Goal: Transaction & Acquisition: Purchase product/service

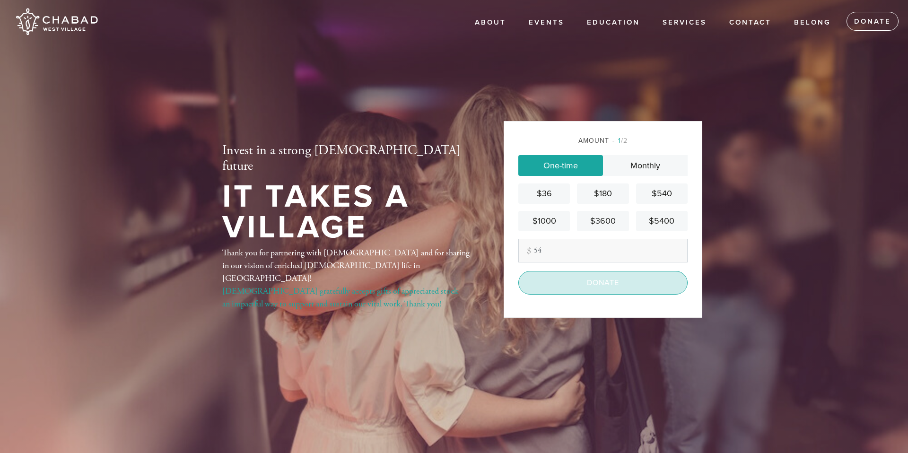
type input "54"
click at [602, 286] on input "Donate" at bounding box center [602, 283] width 169 height 24
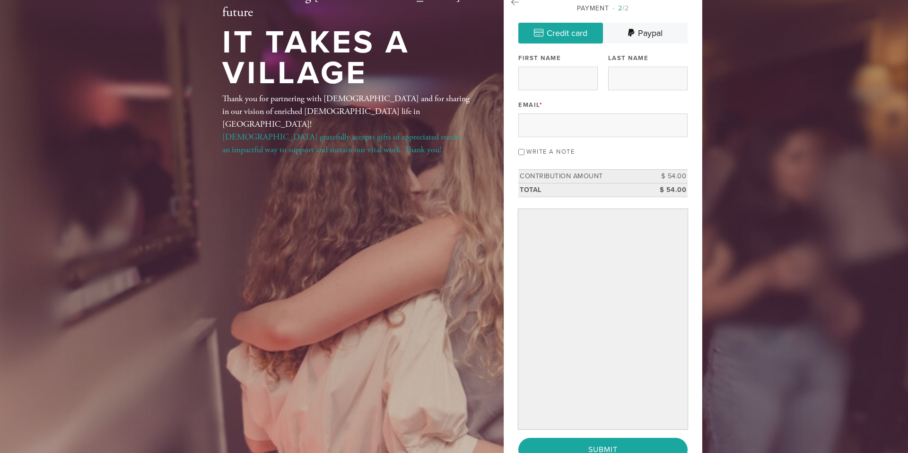
scroll to position [45, 0]
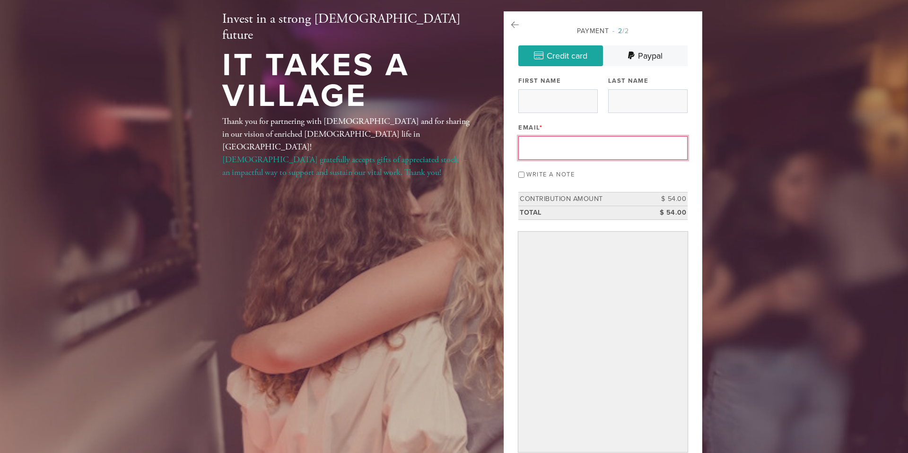
click at [557, 144] on input "Email *" at bounding box center [602, 148] width 169 height 24
type input "[EMAIL_ADDRESS][DOMAIN_NAME]"
type input "Marlee"
type input "[PERSON_NAME]"
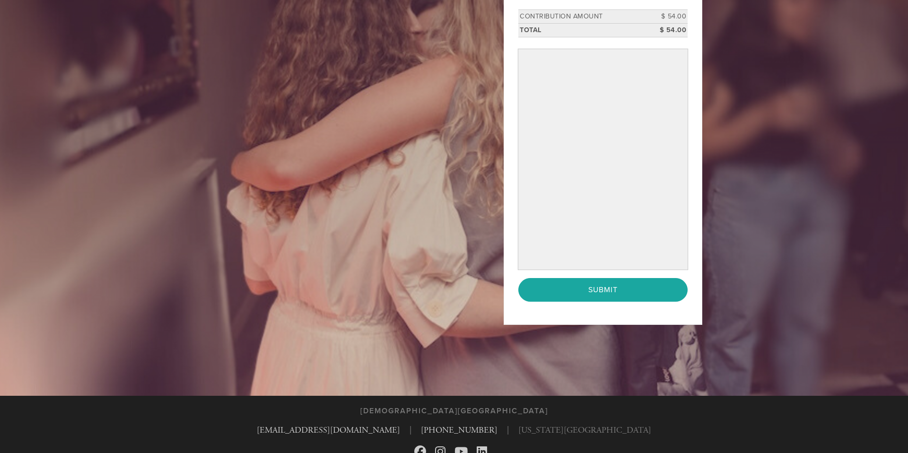
scroll to position [229, 0]
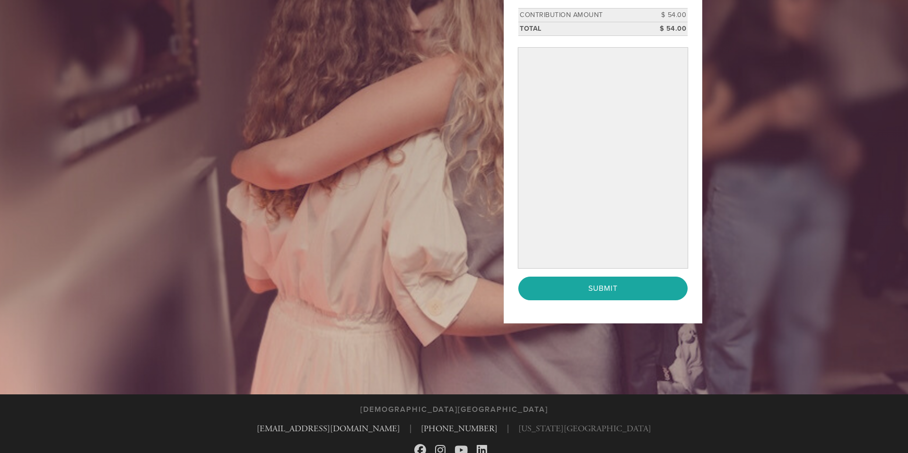
click at [697, 280] on div "Payment 2 /2 Credit card [GEOGRAPHIC_DATA] Payment Processor Pay Later Credit C…" at bounding box center [603, 75] width 199 height 496
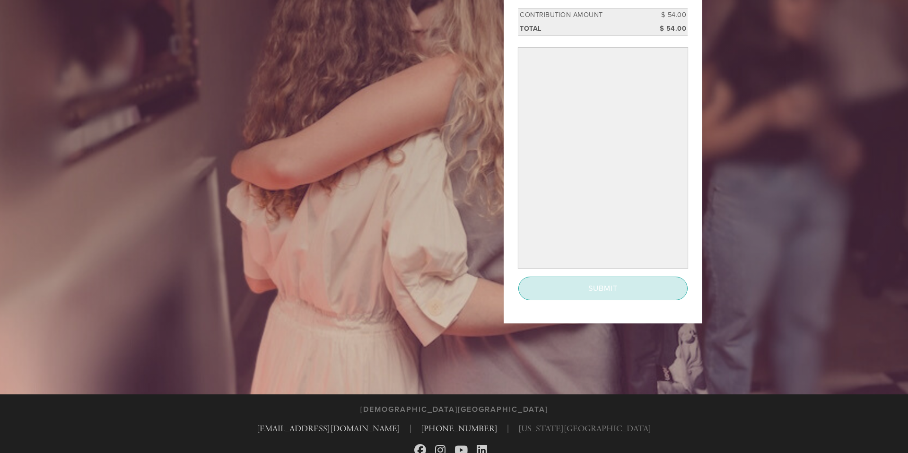
click at [669, 288] on input "Submit" at bounding box center [602, 289] width 169 height 24
